Goal: Task Accomplishment & Management: Use online tool/utility

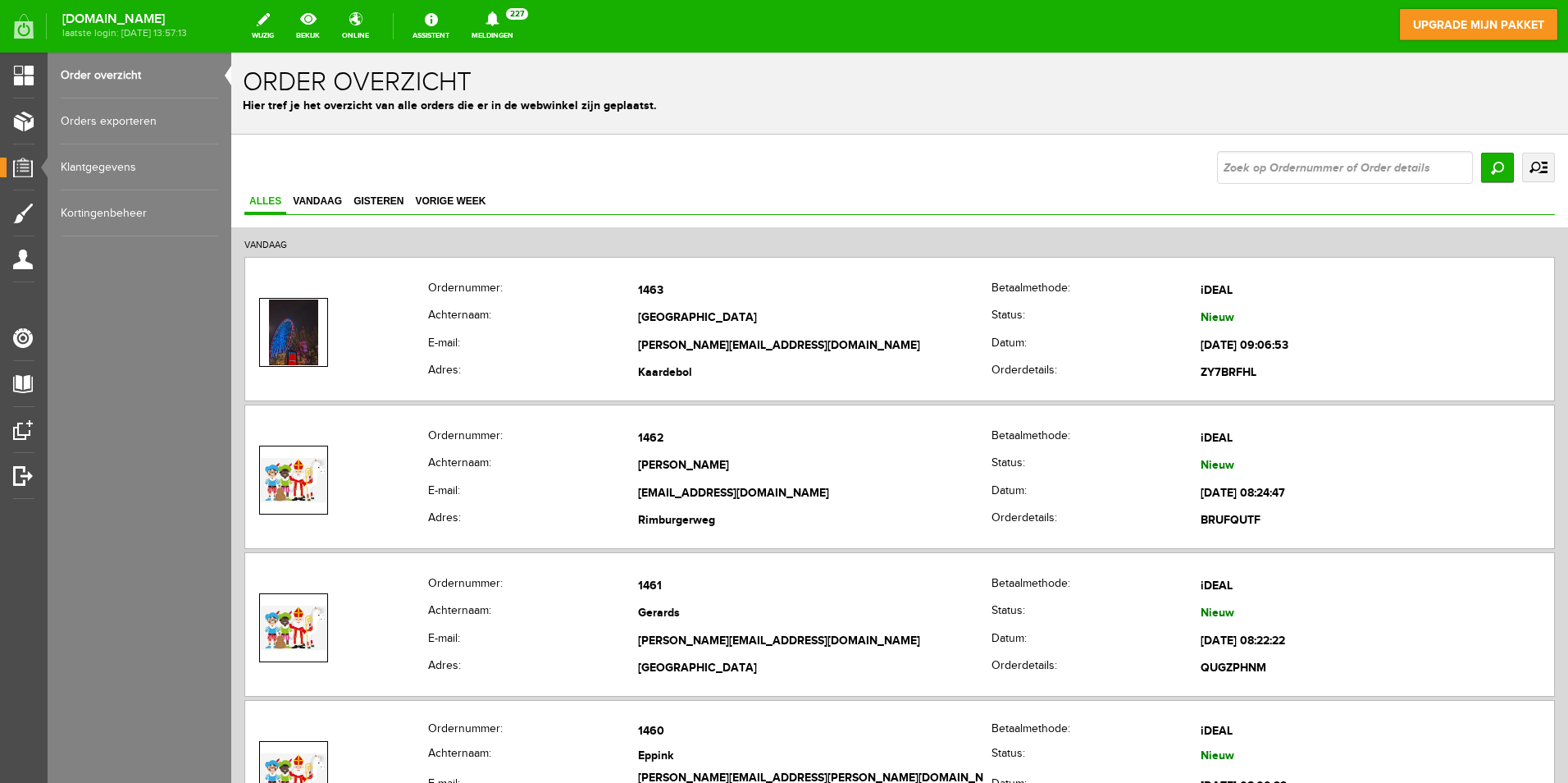
click at [121, 143] on link "Orders exporteren" at bounding box center [139, 121] width 157 height 46
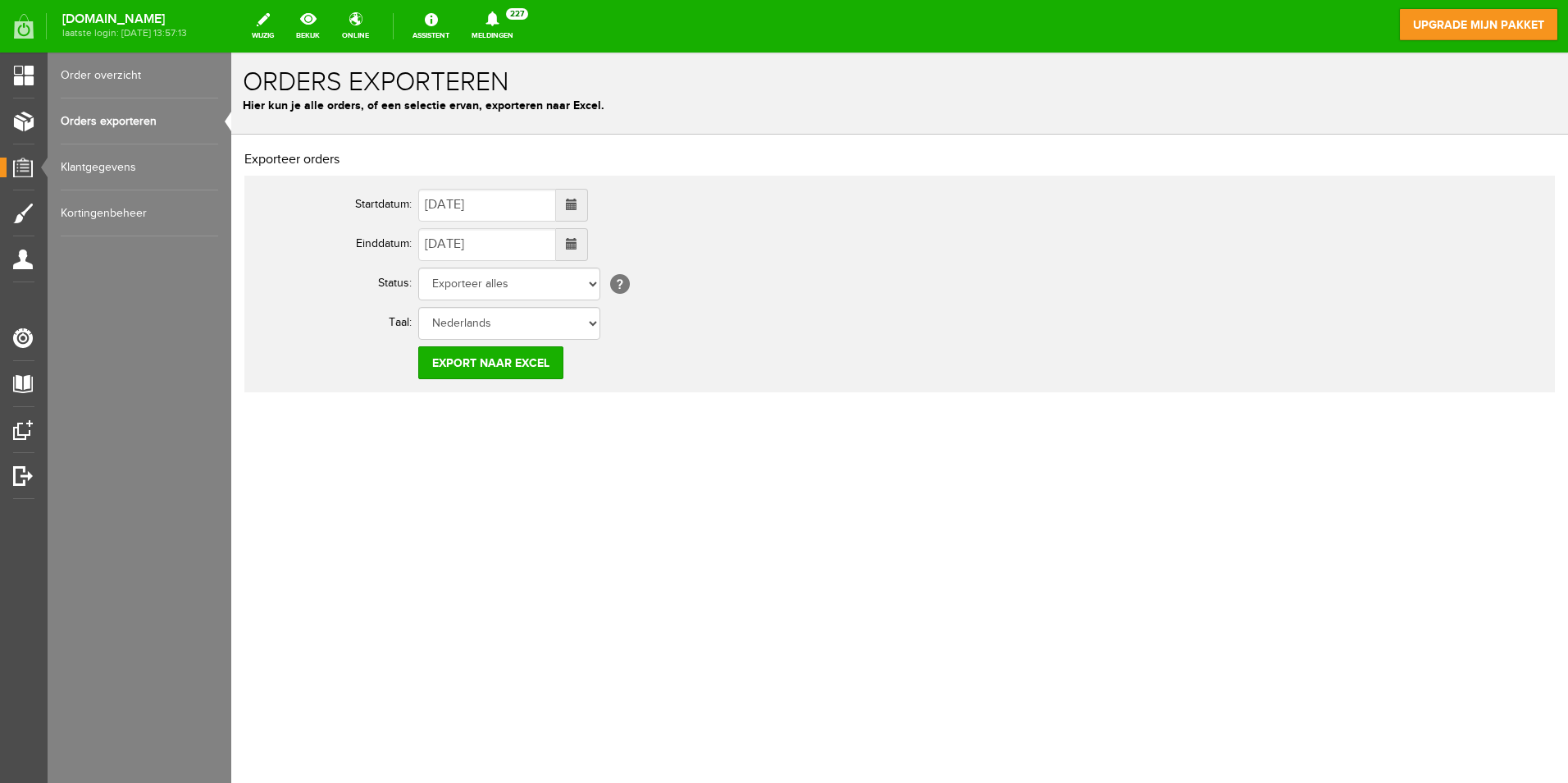
click at [578, 206] on span at bounding box center [571, 204] width 11 height 11
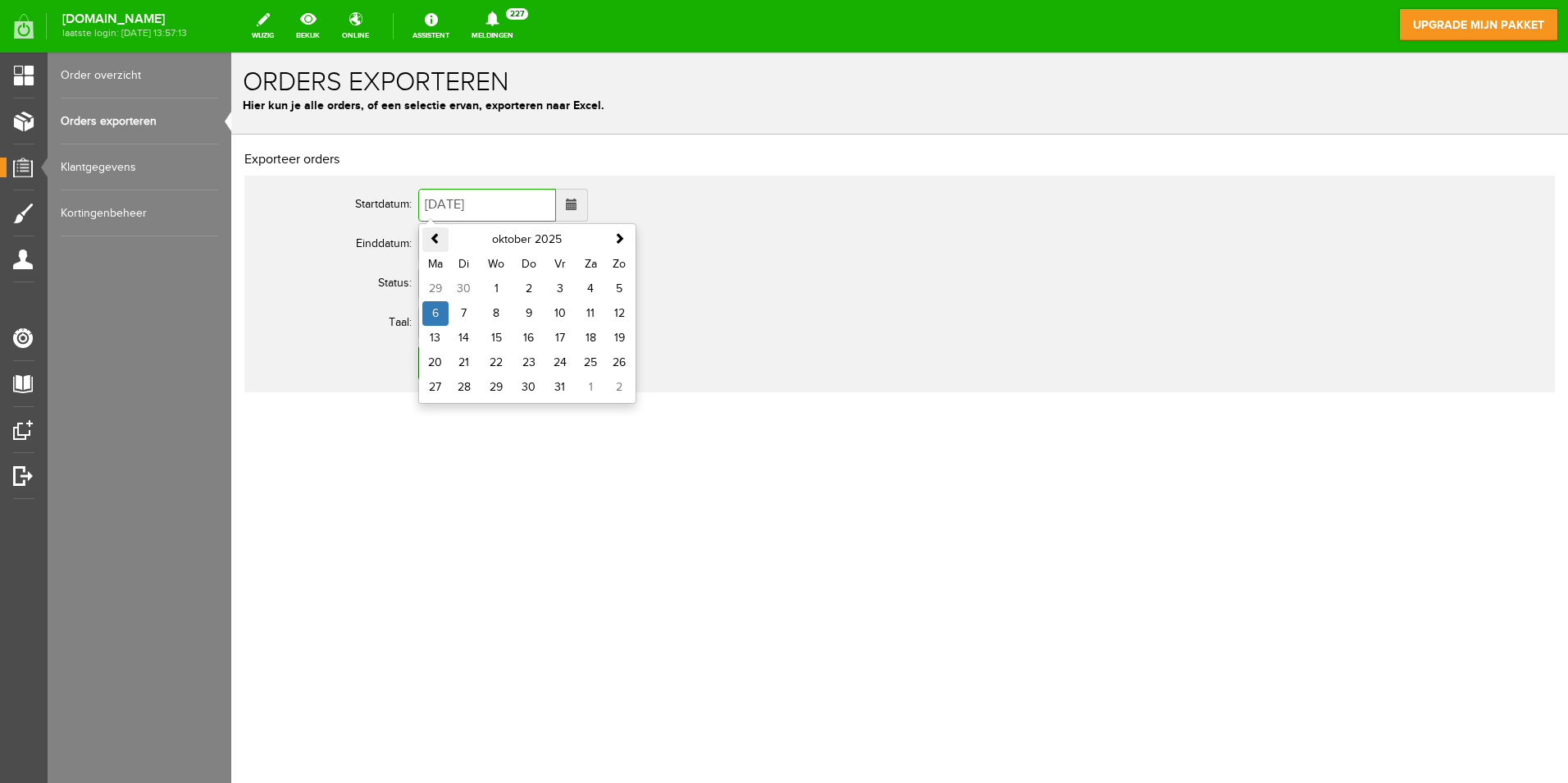
click at [428, 239] on th at bounding box center [436, 239] width 26 height 24
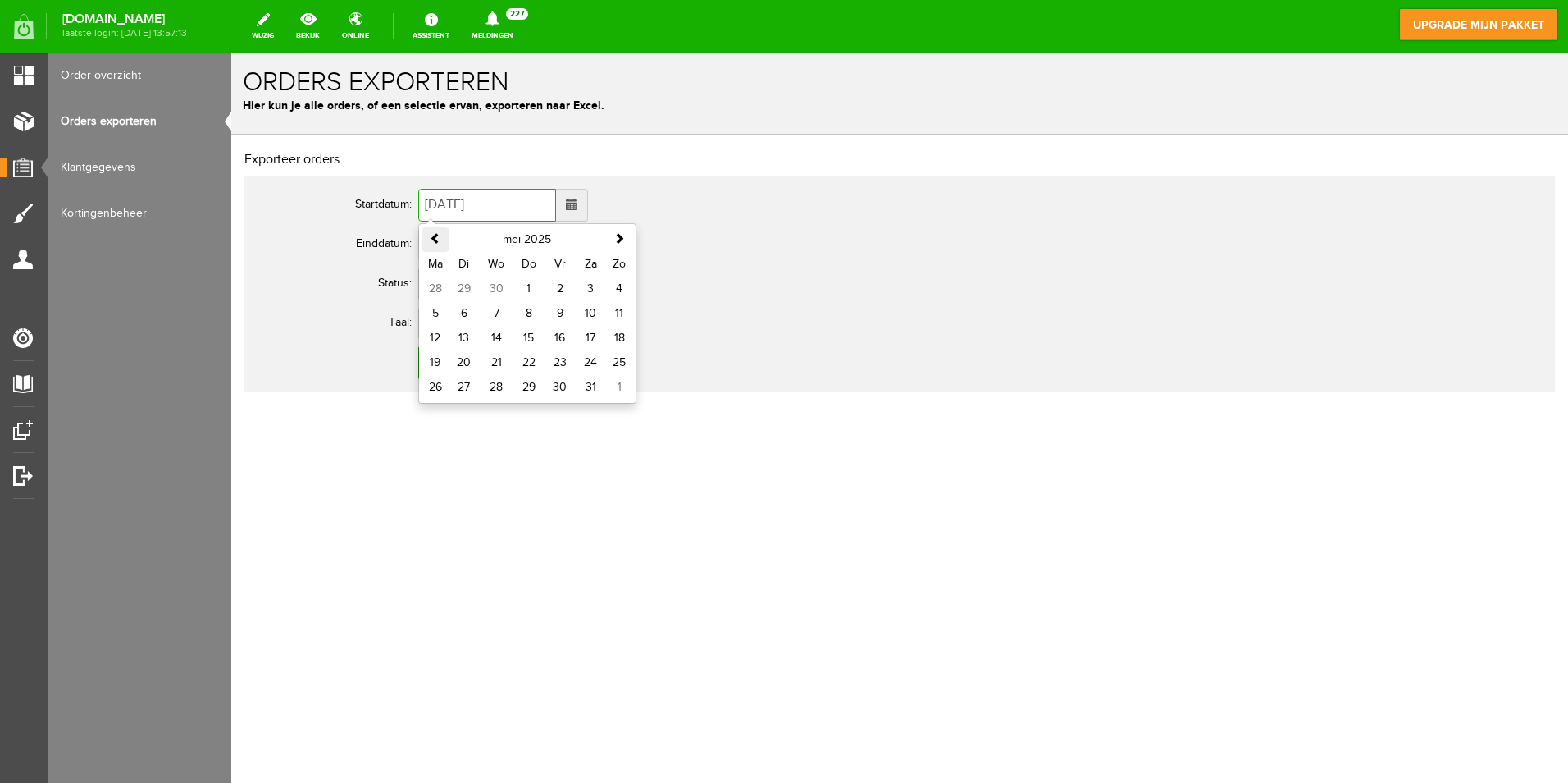
click at [428, 239] on th at bounding box center [436, 239] width 26 height 24
click at [616, 233] on span at bounding box center [619, 238] width 11 height 11
click at [495, 357] on td "19" at bounding box center [497, 362] width 34 height 24
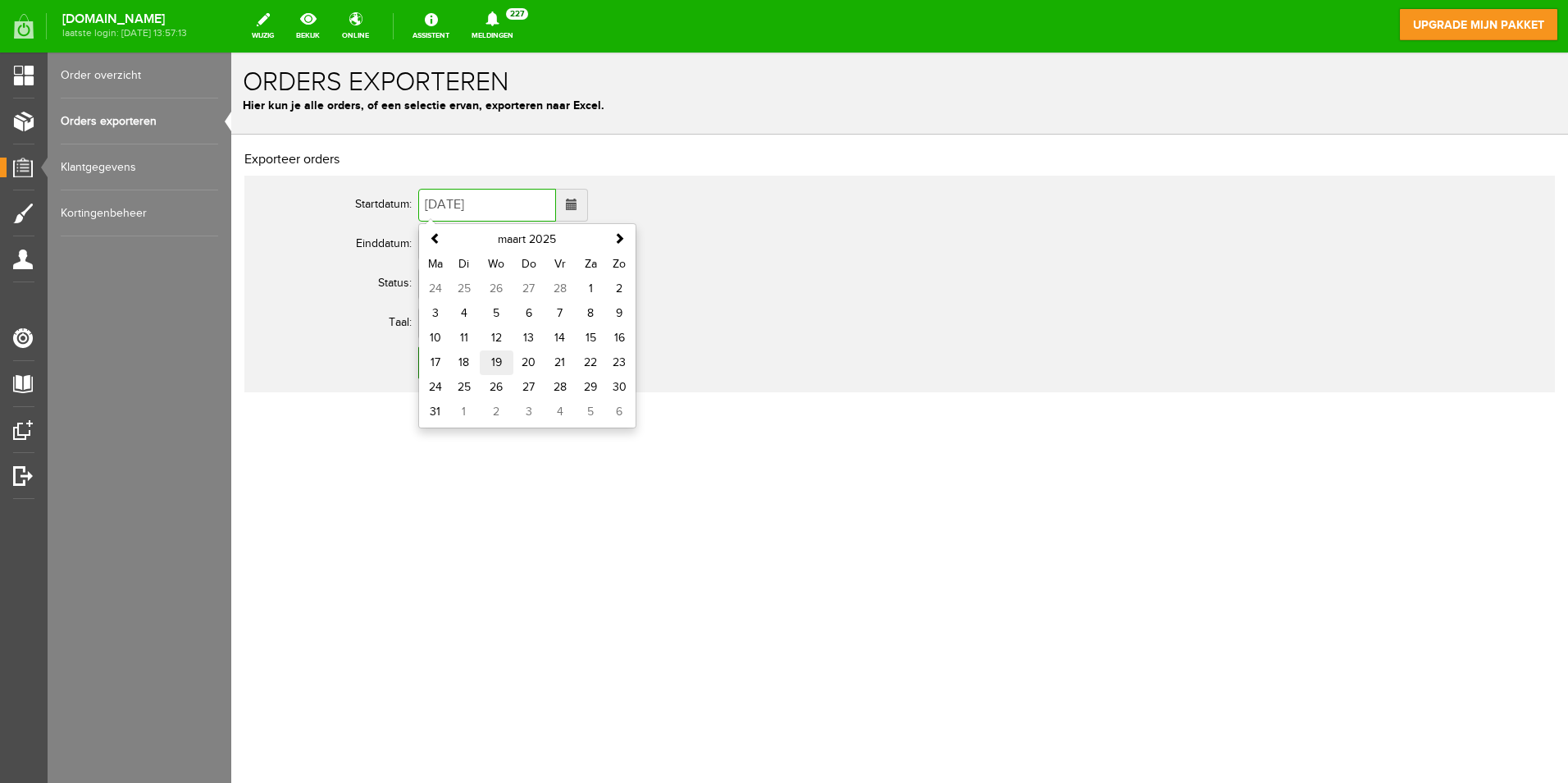
type input "[DATE]"
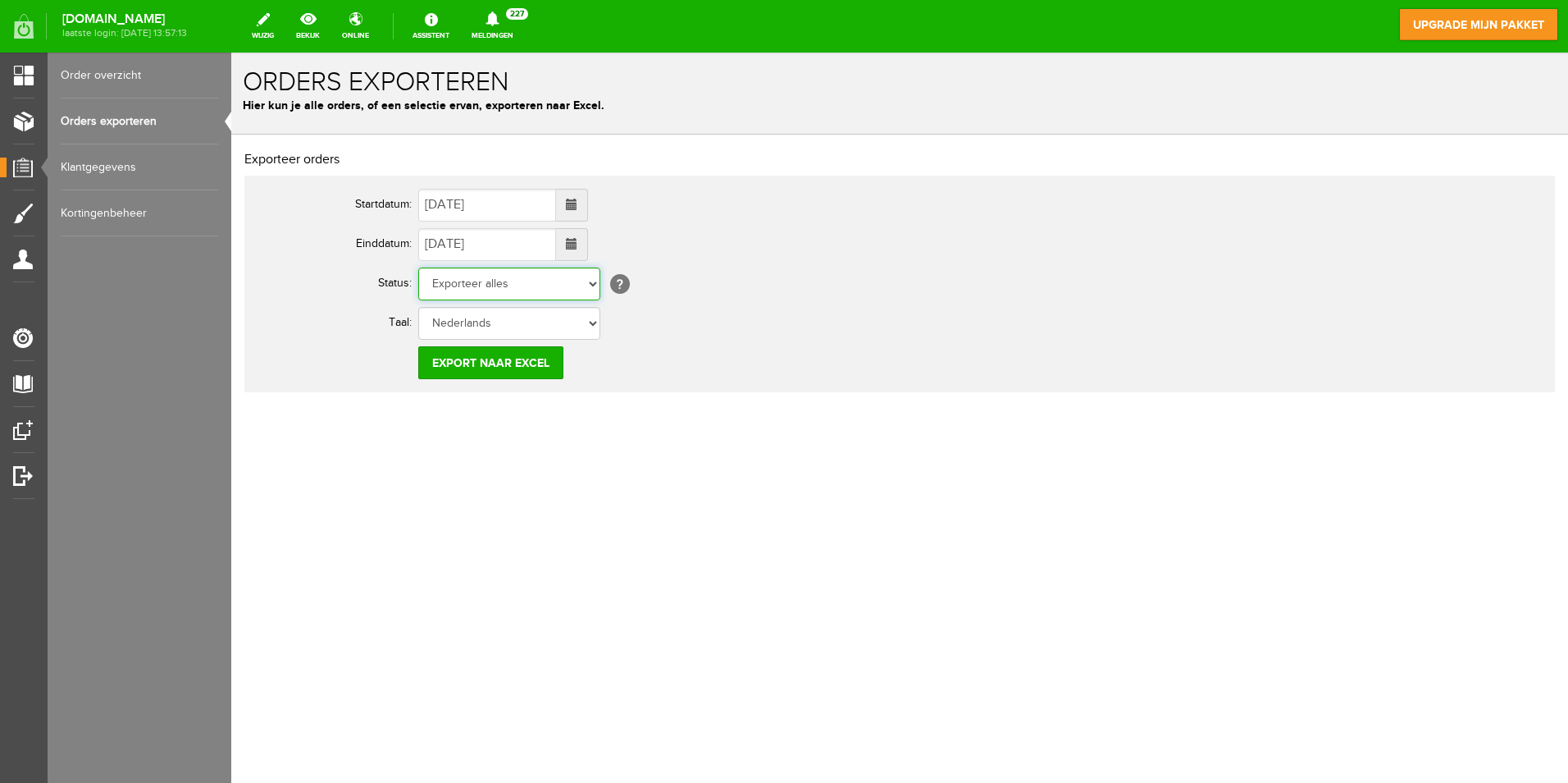
click at [590, 283] on select "Exporteer alles Order betaald Order niet afgerond Nieuw Order in behandeling Wa…" at bounding box center [510, 283] width 182 height 33
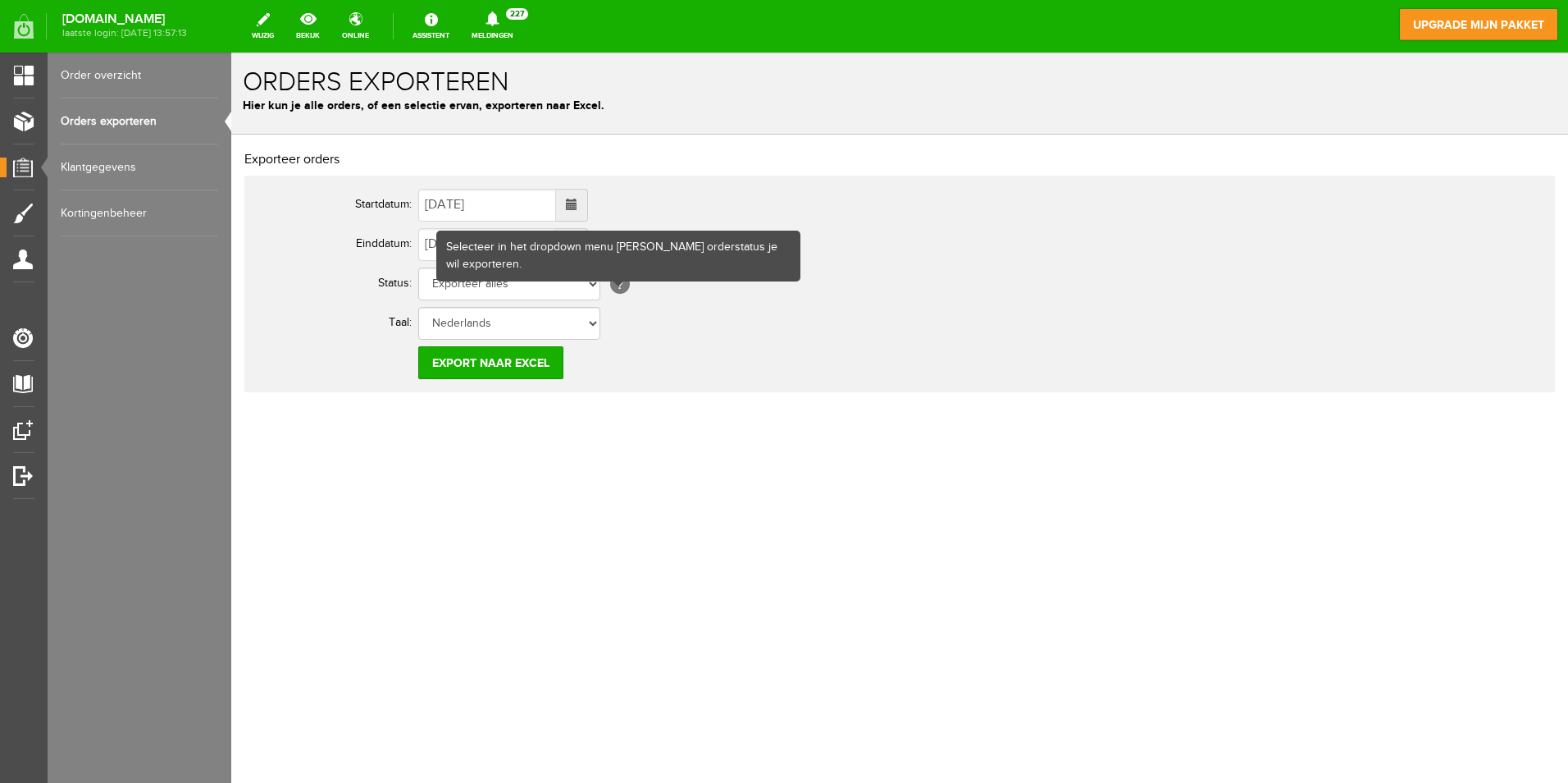
click at [700, 318] on td "Nederlands" at bounding box center [730, 324] width 623 height 40
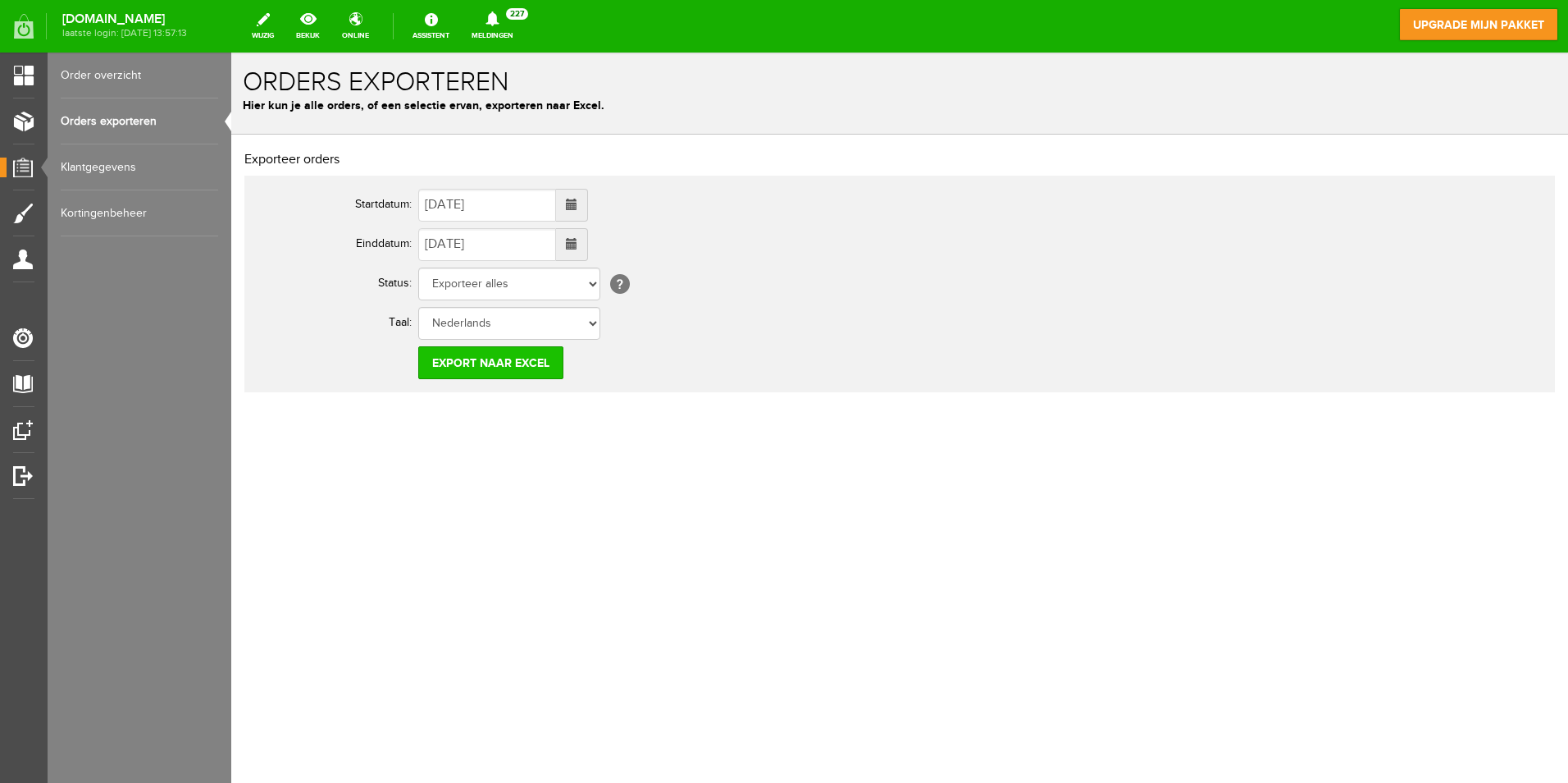
click at [520, 362] on input "Export naar Excel" at bounding box center [491, 362] width 145 height 33
click at [513, 367] on input "Export naar Excel" at bounding box center [491, 362] width 145 height 33
click at [100, 67] on link "Order overzicht" at bounding box center [139, 75] width 157 height 46
